Goal: Check status: Check status

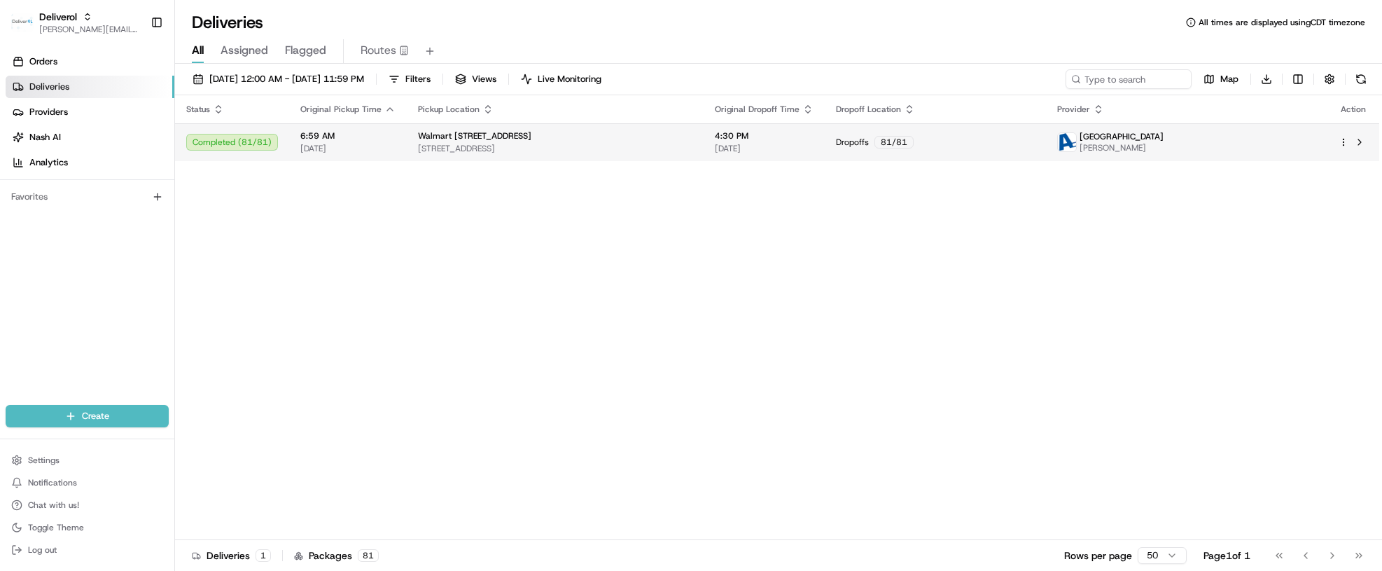
click at [242, 140] on div "Completed ( 81 / 81 )" at bounding box center [232, 142] width 92 height 17
